Goal: Browse casually: Explore the website without a specific task or goal

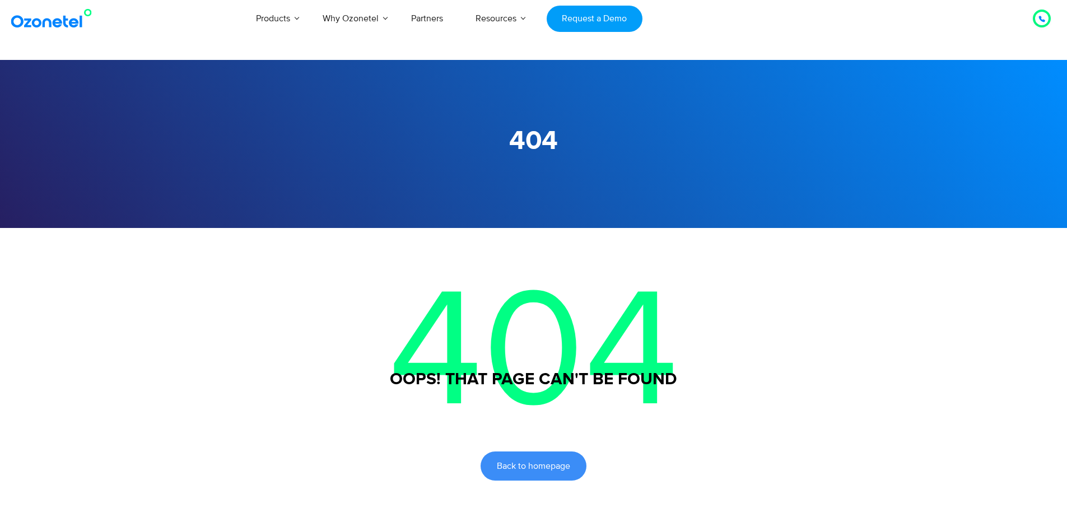
click at [34, 13] on img at bounding box center [53, 18] width 91 height 20
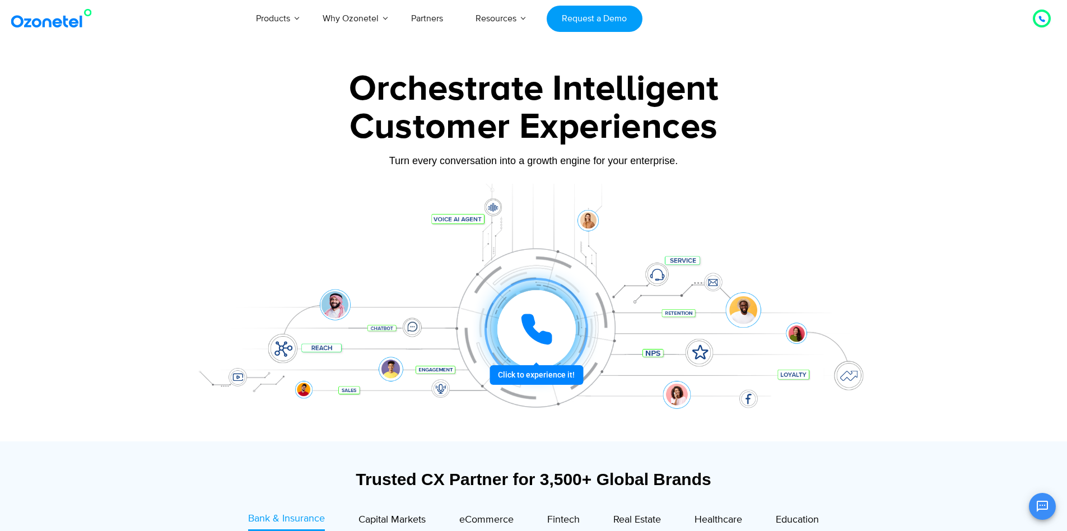
click at [530, 377] on div at bounding box center [536, 329] width 95 height 95
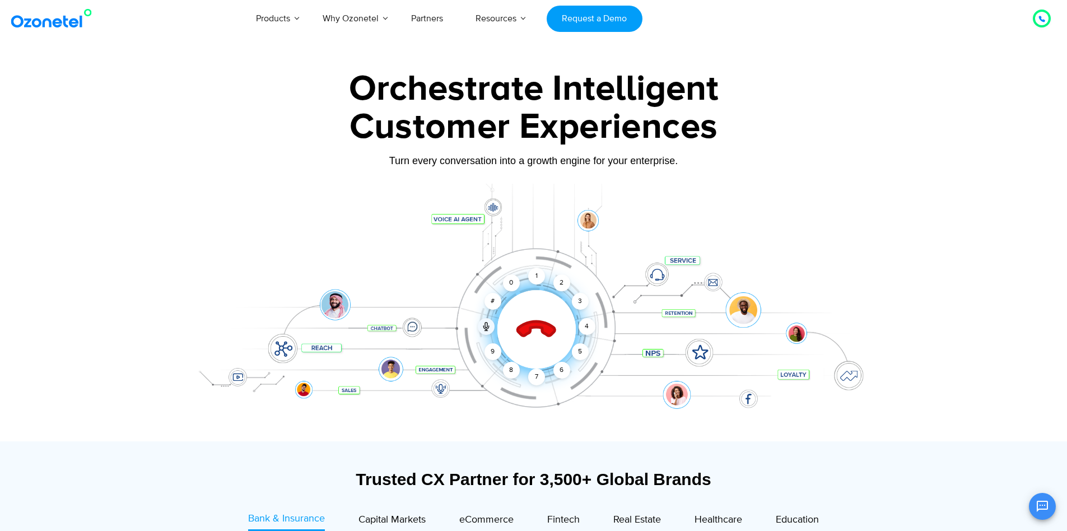
click at [548, 327] on icon at bounding box center [535, 329] width 39 height 39
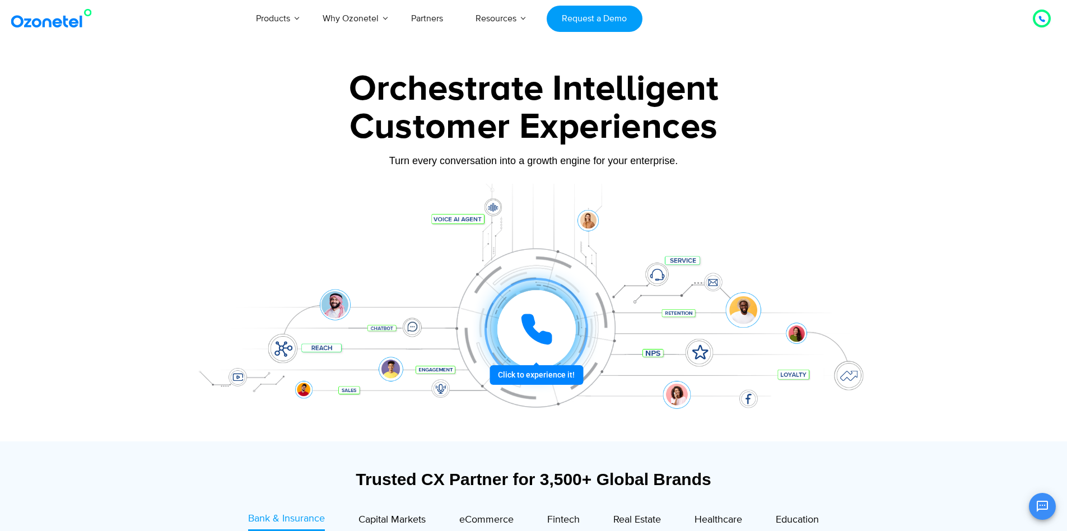
click at [534, 328] on icon at bounding box center [537, 330] width 34 height 34
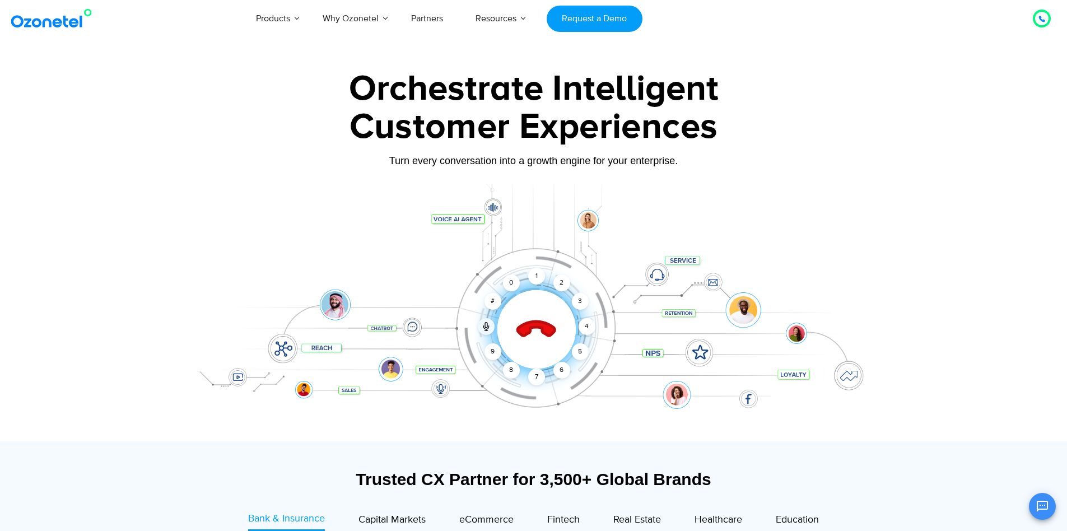
click at [538, 331] on icon at bounding box center [537, 330] width 48 height 48
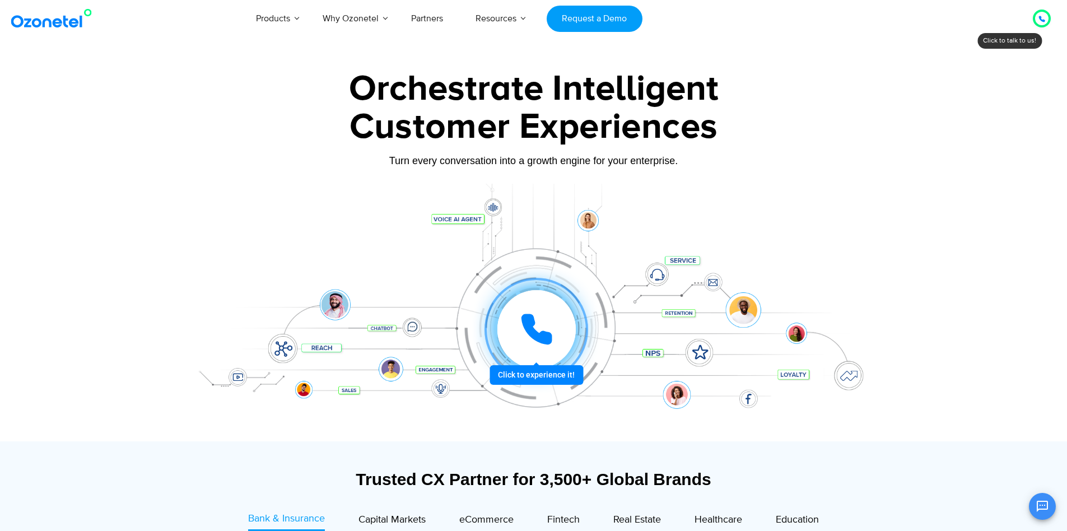
click at [529, 330] on icon at bounding box center [537, 329] width 28 height 28
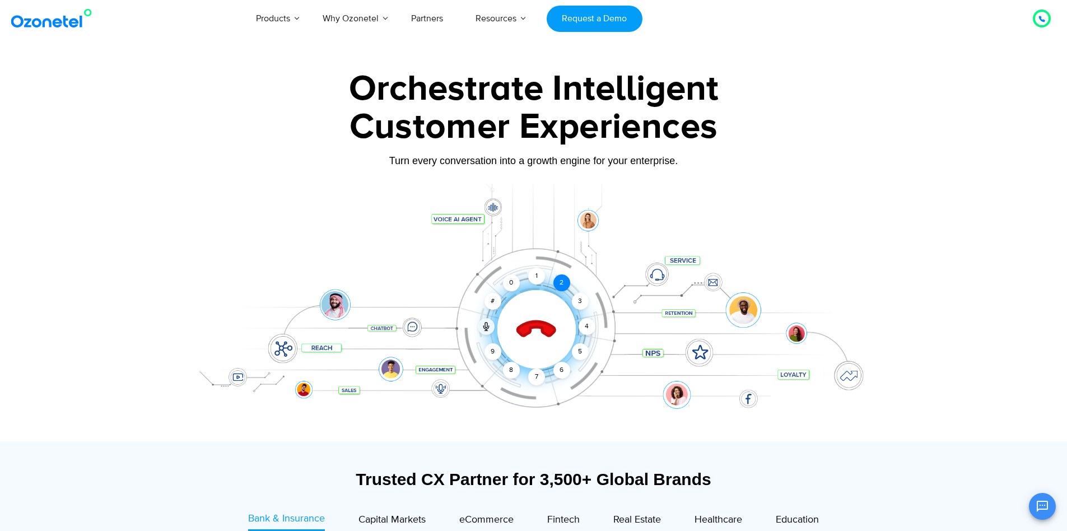
click at [559, 283] on div "2" at bounding box center [561, 282] width 17 height 17
click at [556, 284] on div "2" at bounding box center [561, 282] width 17 height 17
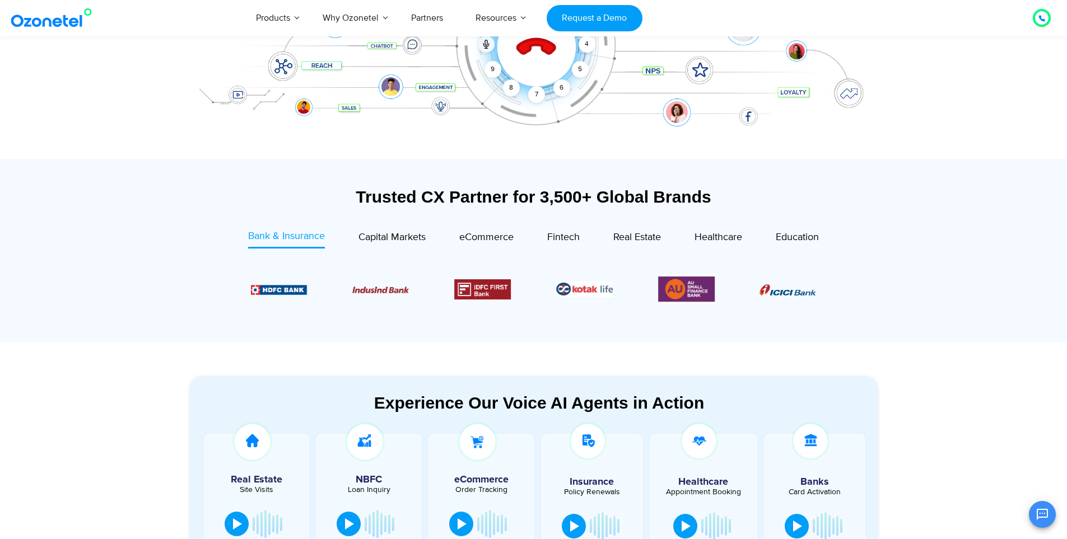
scroll to position [94, 0]
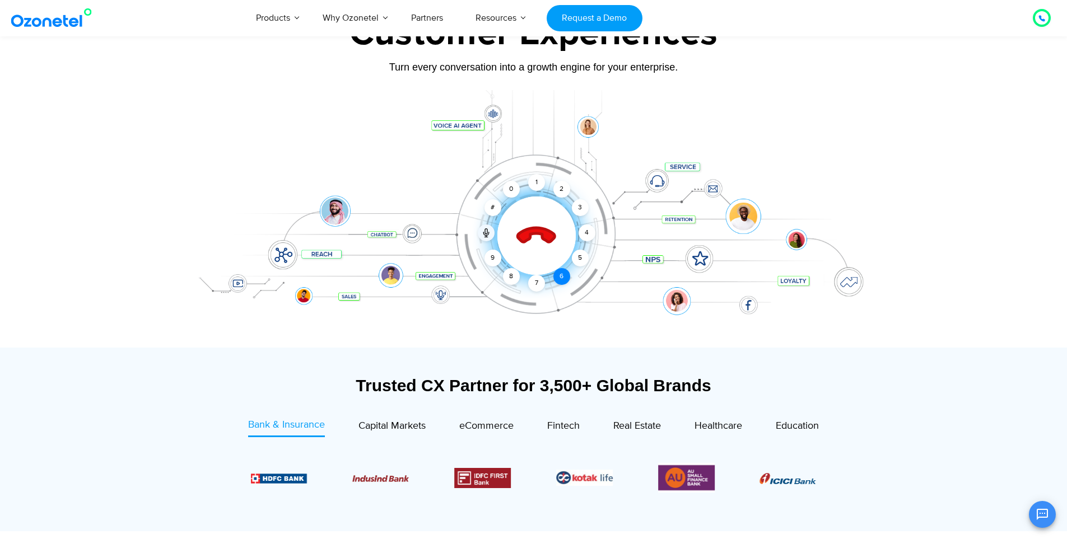
click at [557, 281] on div "6" at bounding box center [561, 276] width 17 height 17
click at [523, 225] on div at bounding box center [536, 236] width 48 height 48
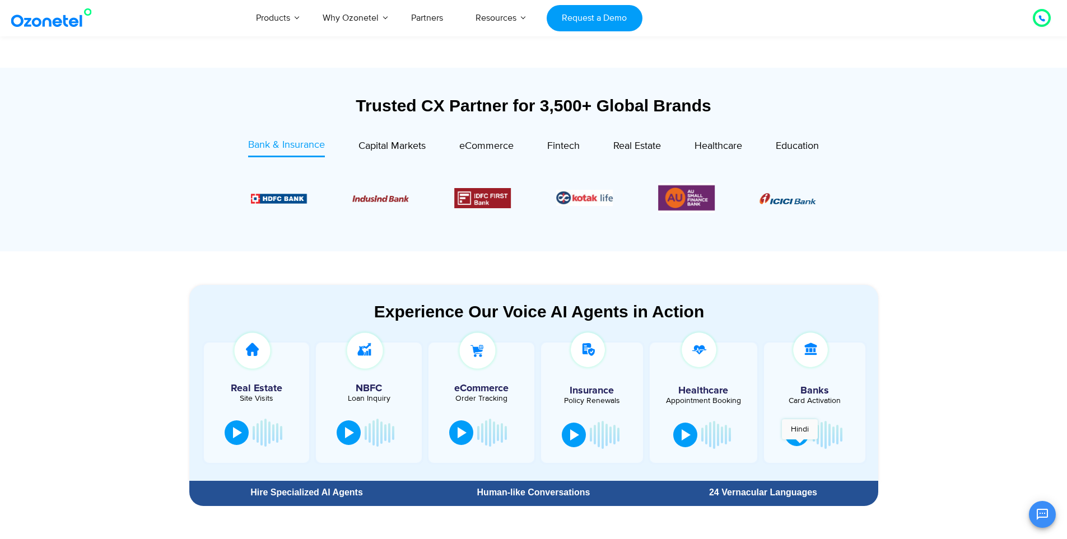
click at [800, 445] on button at bounding box center [797, 434] width 24 height 25
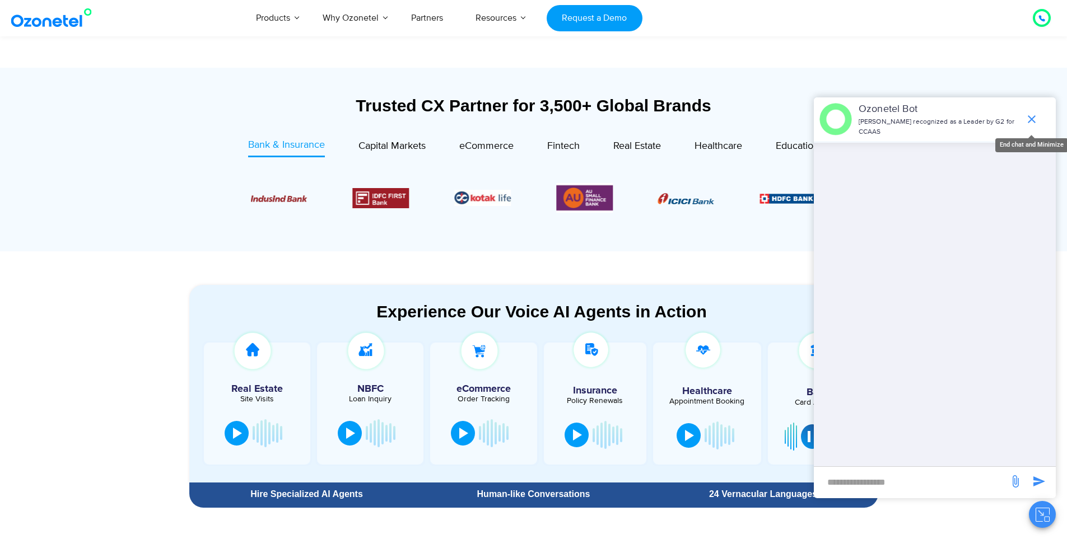
click at [1030, 113] on icon "end chat or minimize" at bounding box center [1031, 119] width 13 height 13
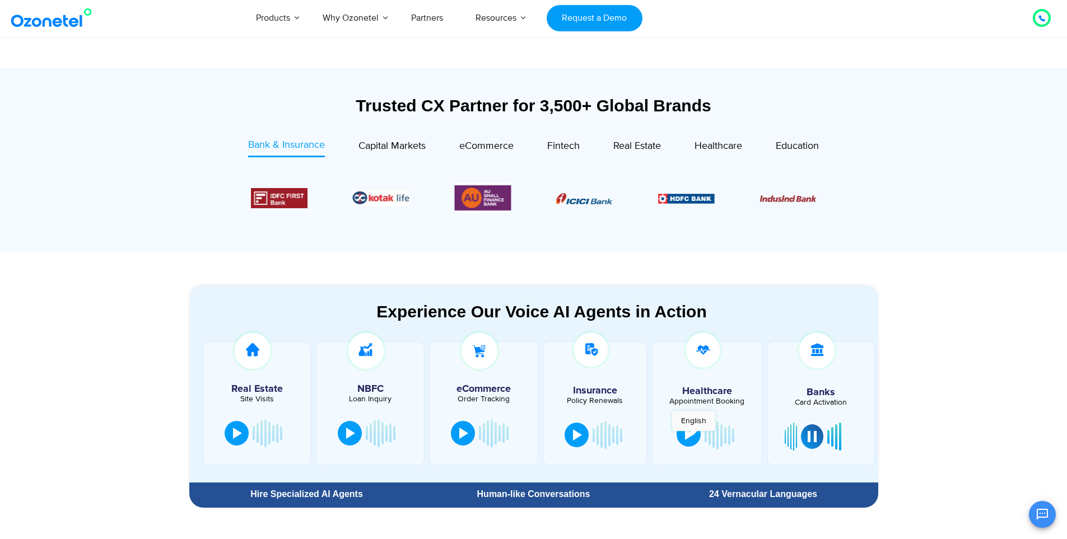
click at [693, 437] on div at bounding box center [689, 434] width 9 height 11
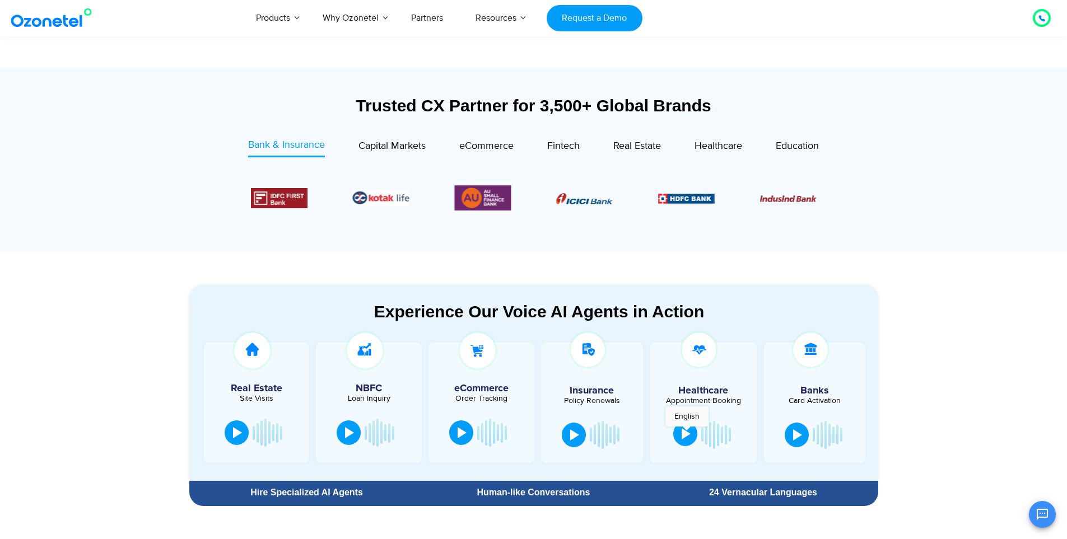
click at [690, 432] on div at bounding box center [686, 433] width 9 height 11
